Goal: Information Seeking & Learning: Understand process/instructions

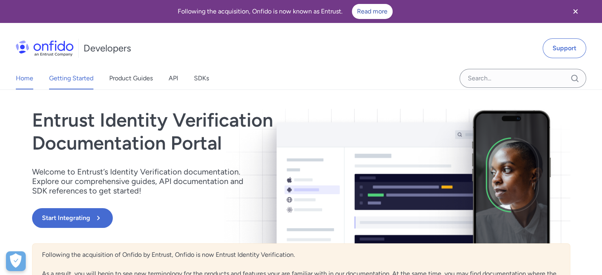
click at [62, 75] on link "Getting Started" at bounding box center [71, 78] width 44 height 22
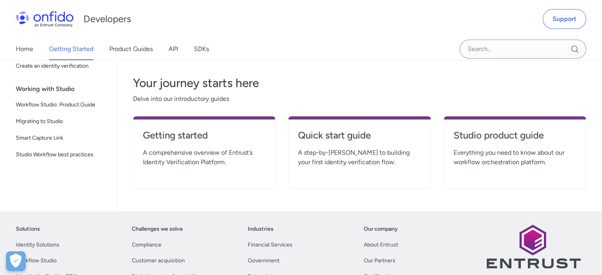
scroll to position [160, 0]
click at [344, 173] on div "Quick start guide A step-by-step guide to building your first identity verifica…" at bounding box center [359, 152] width 143 height 73
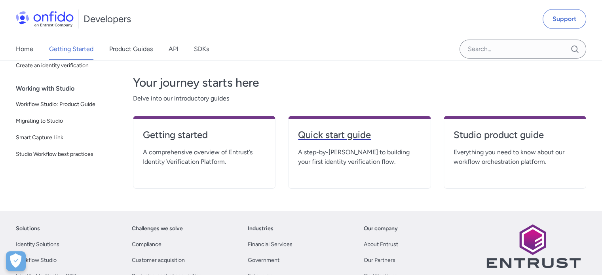
click at [345, 144] on link "Quick start guide" at bounding box center [359, 138] width 123 height 19
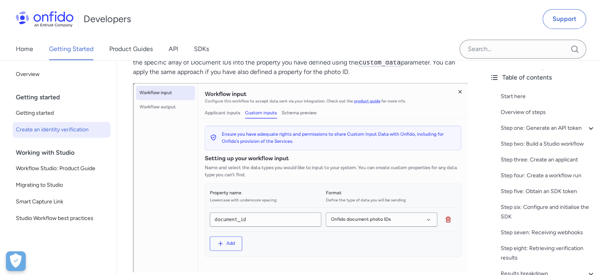
scroll to position [3507, 0]
click at [64, 173] on link "Workflow Studio: Product Guide" at bounding box center [62, 169] width 98 height 16
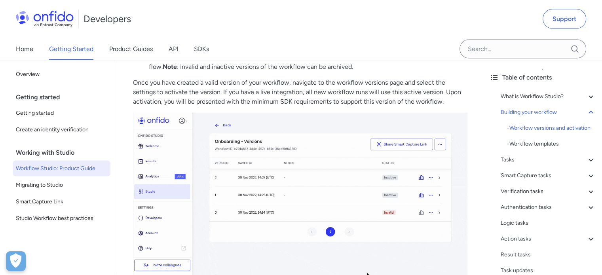
scroll to position [1531, 0]
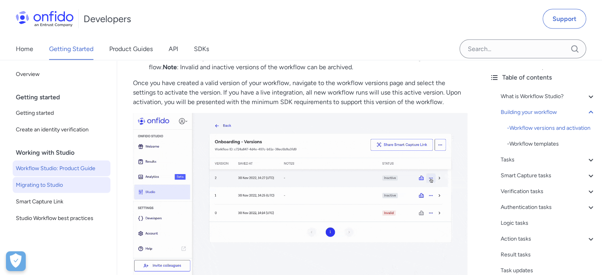
click at [46, 190] on link "Migrating to Studio" at bounding box center [62, 185] width 98 height 16
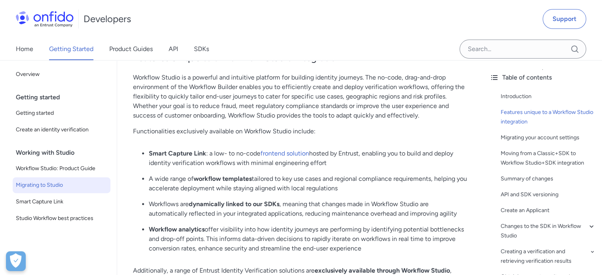
scroll to position [248, 0]
click at [171, 49] on link "API" at bounding box center [174, 49] width 10 height 22
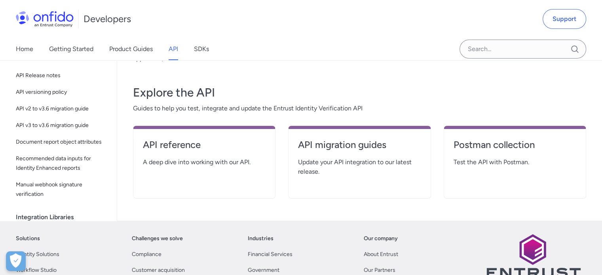
scroll to position [116, 0]
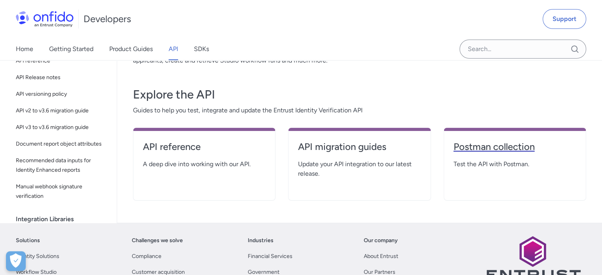
click at [487, 147] on h4 "Postman collection" at bounding box center [515, 147] width 123 height 13
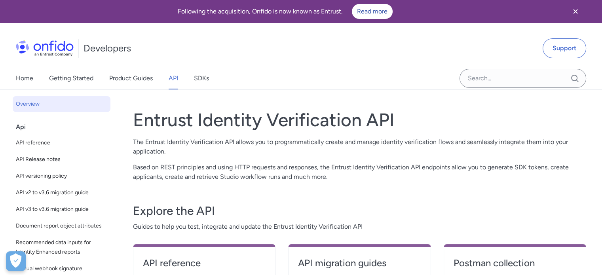
click at [249, 147] on p "The Entrust Identity Verification API allows you to programmatically create and…" at bounding box center [359, 146] width 453 height 19
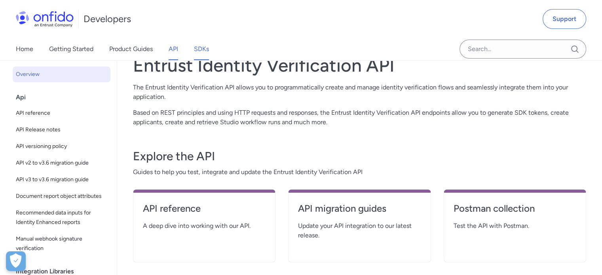
click at [200, 48] on link "SDKs" at bounding box center [201, 49] width 15 height 22
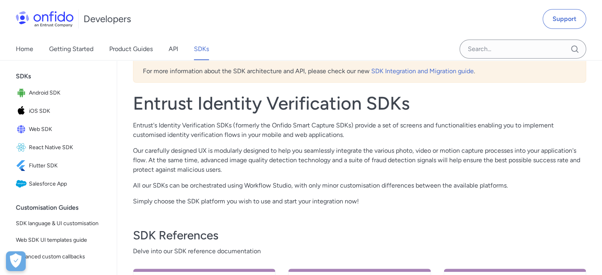
scroll to position [124, 0]
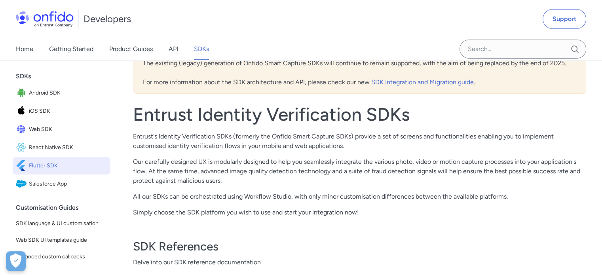
click at [57, 171] on span "Flutter SDK" at bounding box center [68, 165] width 78 height 11
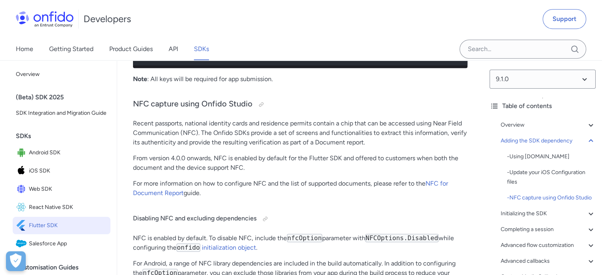
scroll to position [864, 0]
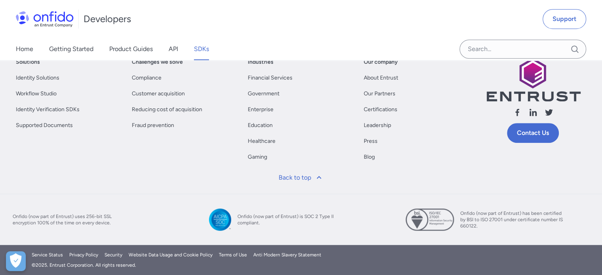
scroll to position [124, 0]
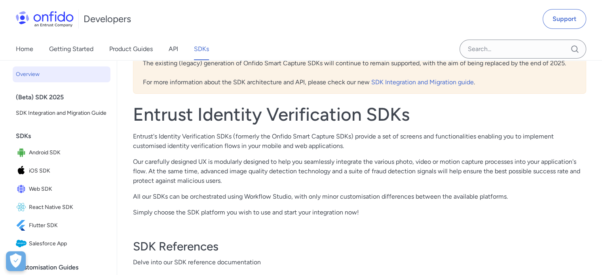
scroll to position [55, 0]
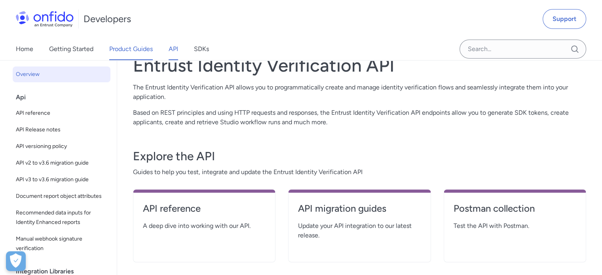
click at [119, 52] on link "Product Guides" at bounding box center [131, 49] width 44 height 22
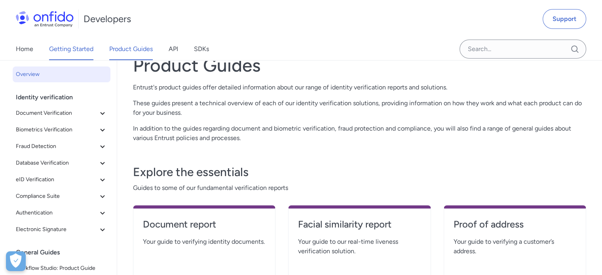
click at [84, 47] on link "Getting Started" at bounding box center [71, 49] width 44 height 22
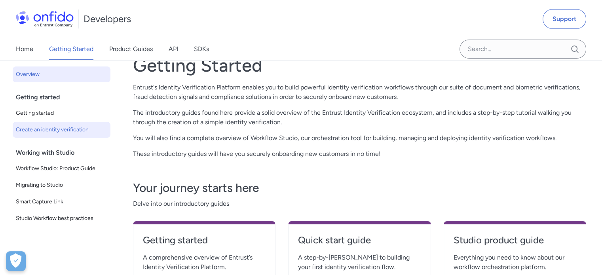
click at [46, 136] on link "Create an identity verification" at bounding box center [62, 130] width 98 height 16
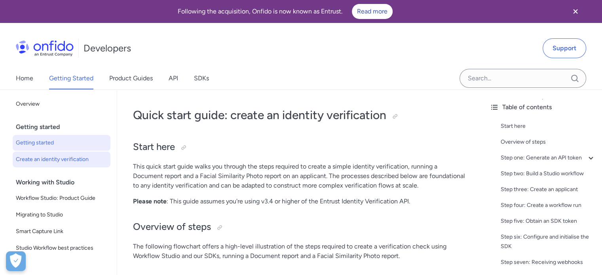
click at [65, 143] on span "Getting started" at bounding box center [61, 143] width 91 height 10
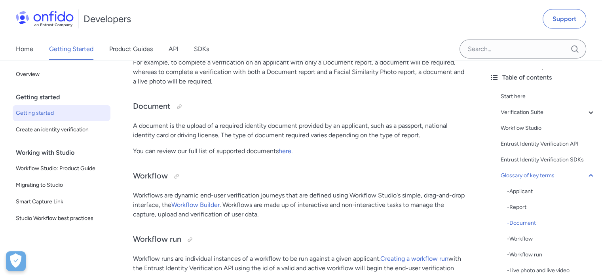
scroll to position [2064, 0]
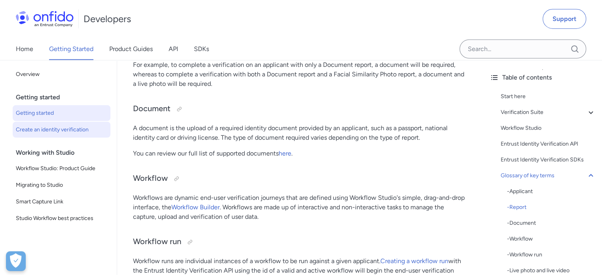
click at [59, 132] on span "Create an identity verification" at bounding box center [61, 130] width 91 height 10
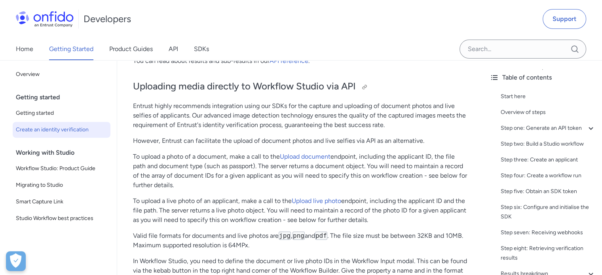
scroll to position [3280, 0]
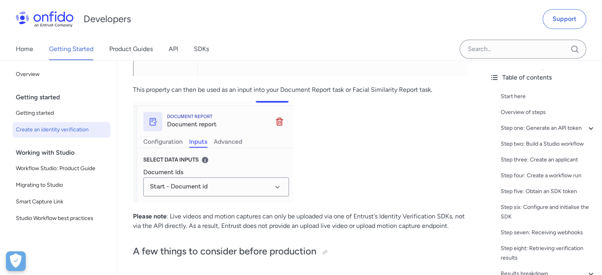
scroll to position [3730, 0]
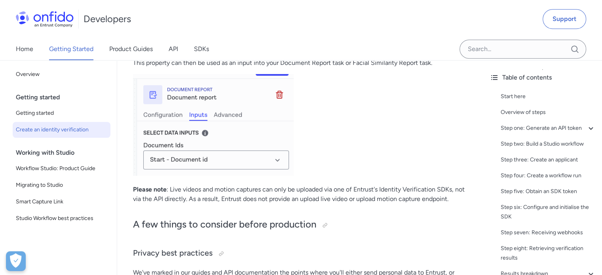
click at [267, 204] on p "Please note : Live videos and motion captures can only be uploaded via one of E…" at bounding box center [300, 194] width 335 height 19
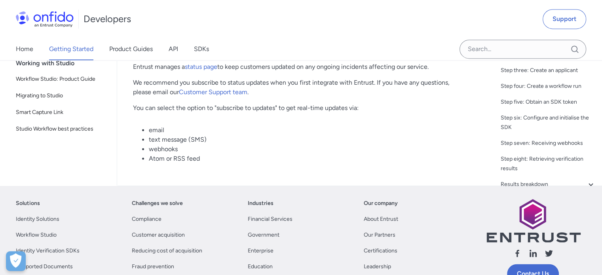
scroll to position [4148, 0]
click at [267, 221] on div "Solutions Identity Solutions Workflow Studio Identity Verification SDKs Support…" at bounding box center [301, 260] width 602 height 149
click at [303, 248] on div "Industries Financial Services Government Enterprise Education Healthcare Gaming" at bounding box center [301, 254] width 107 height 111
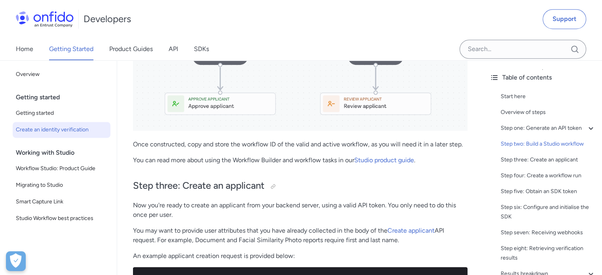
scroll to position [1221, 0]
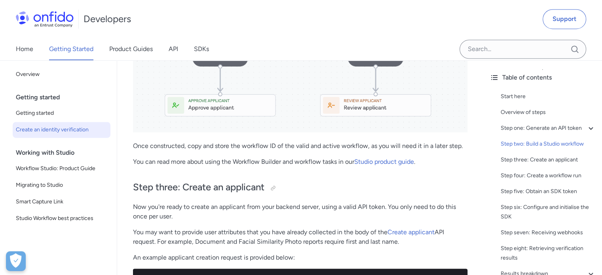
click at [462, 247] on p "You may want to provide user attributes that you have already collected in the …" at bounding box center [300, 237] width 335 height 19
